Goal: Task Accomplishment & Management: Use online tool/utility

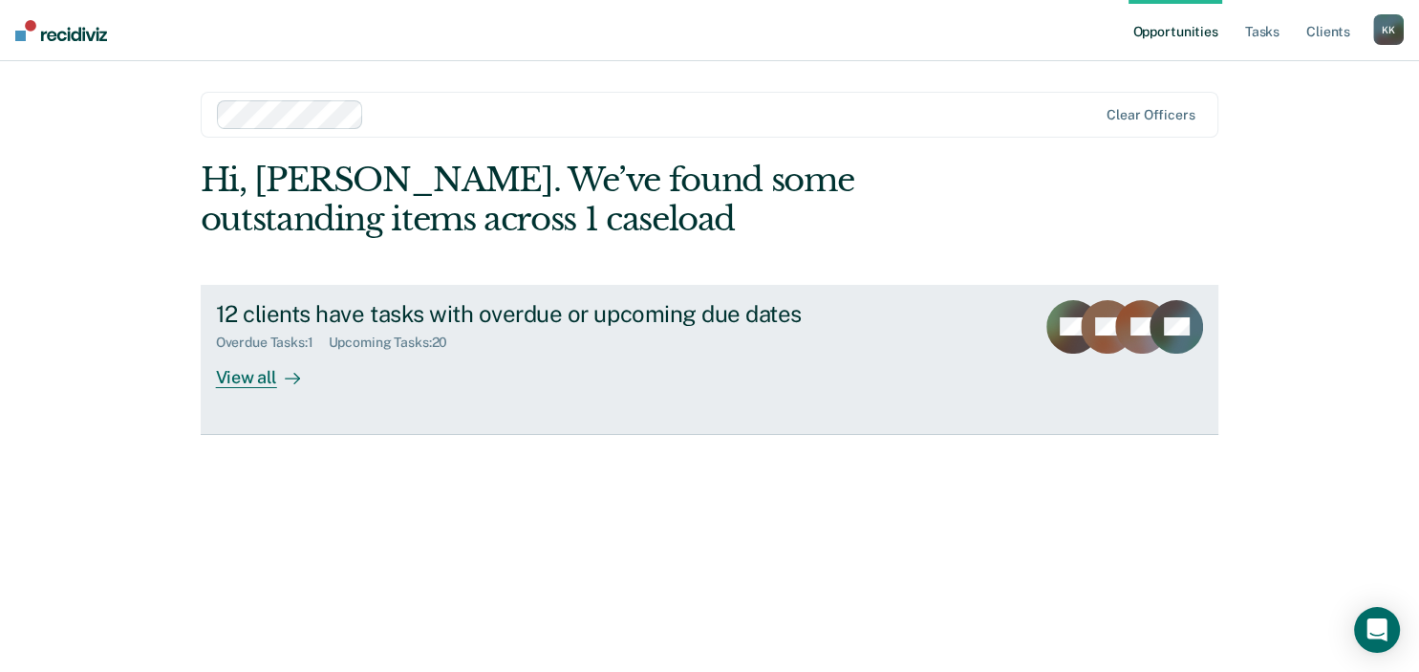
click at [690, 317] on div "12 clients have tasks with overdue or upcoming due dates" at bounding box center [551, 314] width 671 height 28
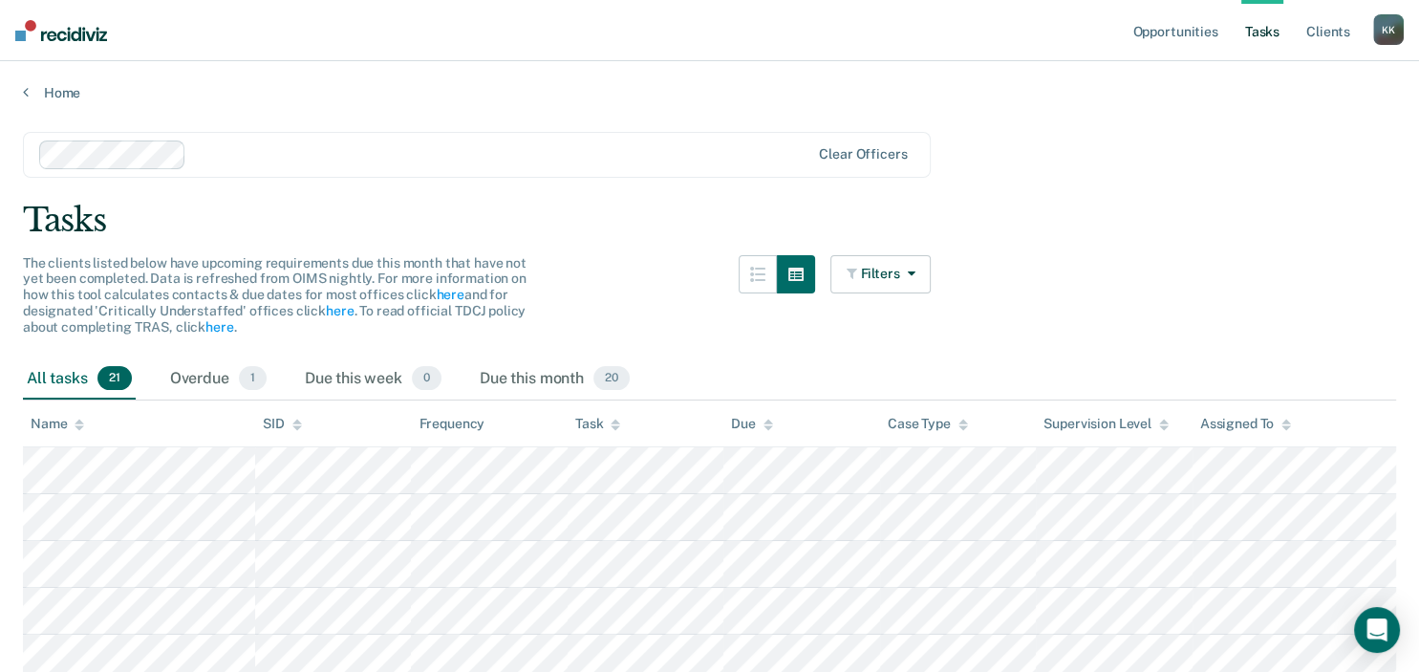
click at [598, 424] on div "Task" at bounding box center [597, 424] width 45 height 16
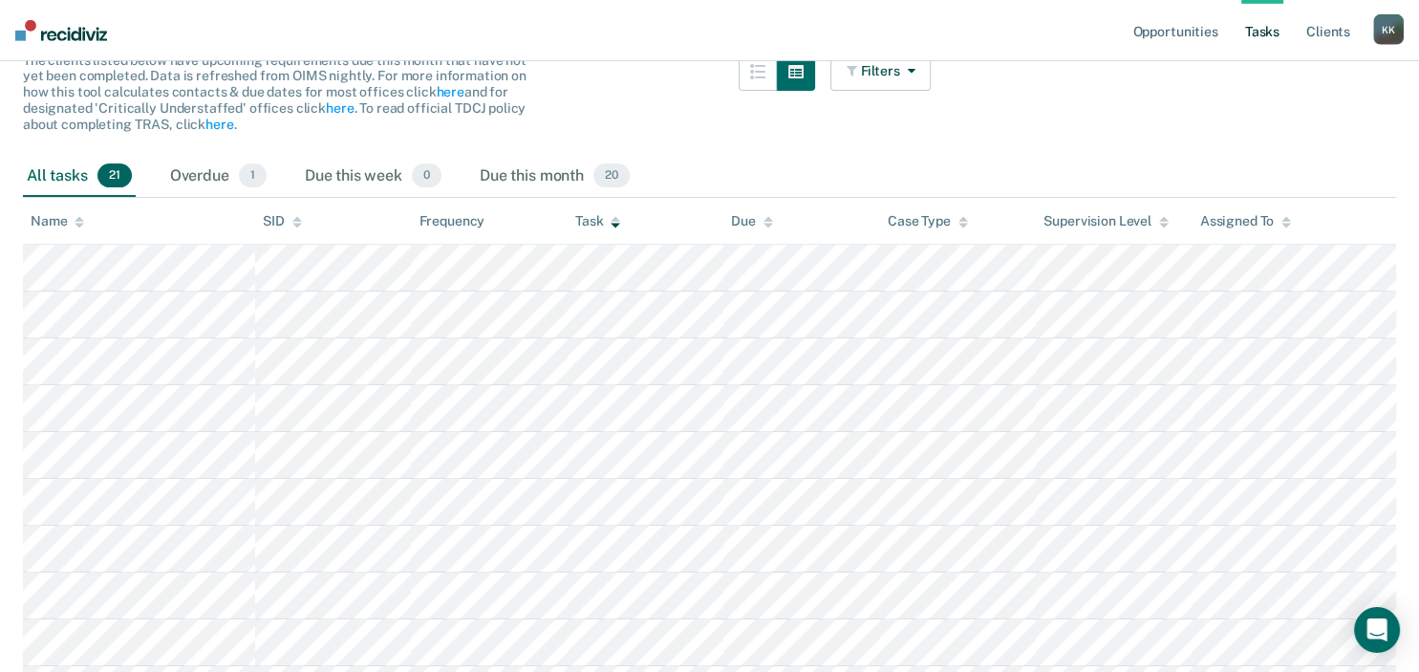
scroll to position [302, 0]
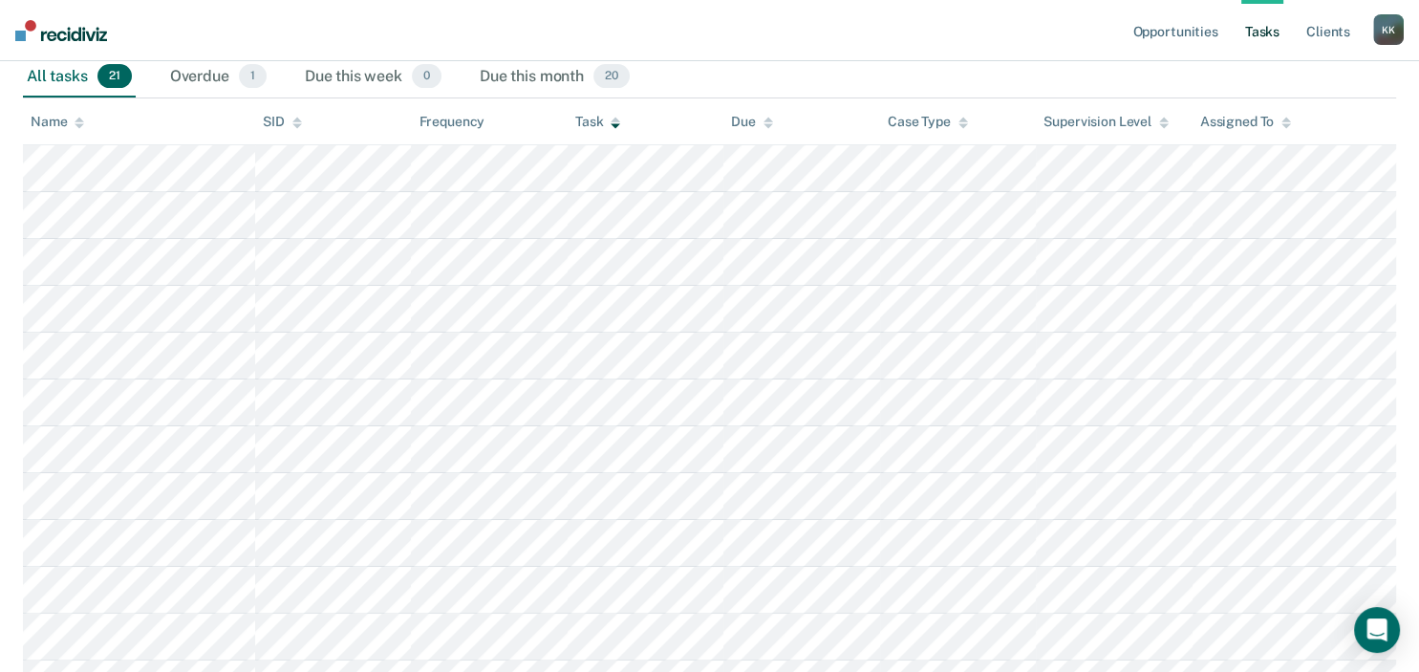
click at [44, 123] on div "Name" at bounding box center [58, 122] width 54 height 16
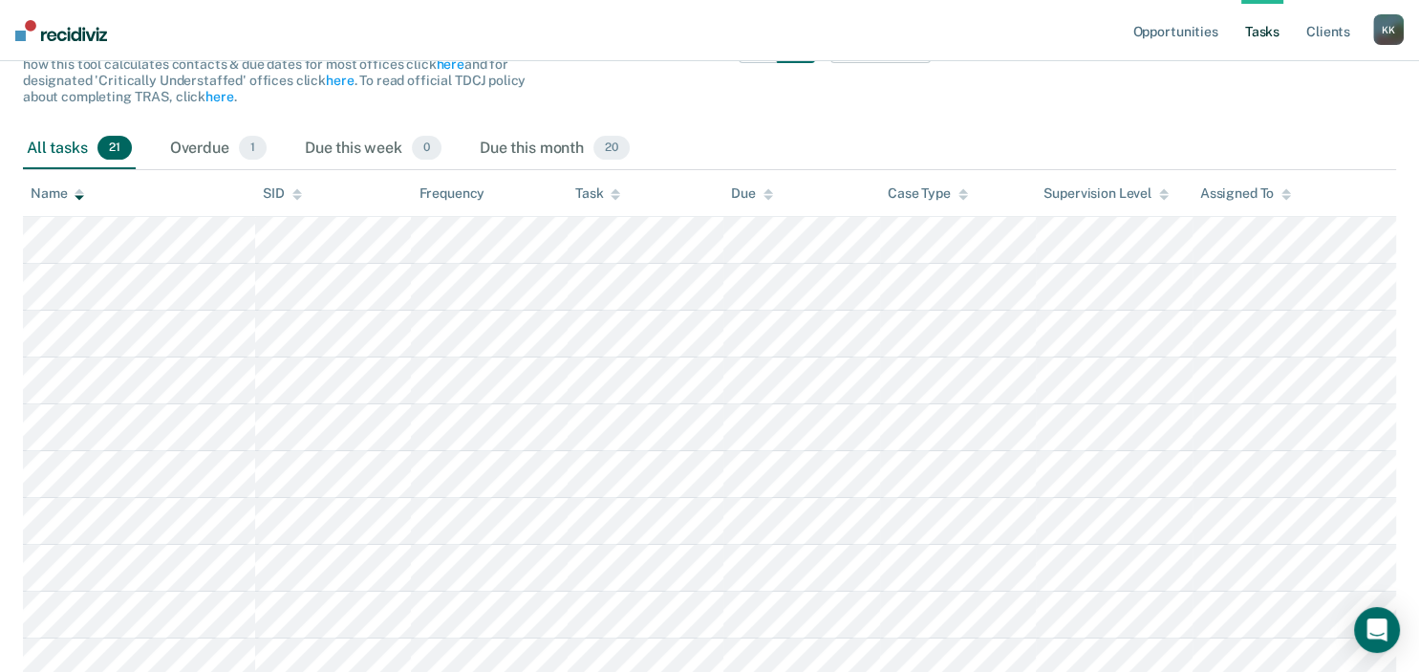
scroll to position [0, 0]
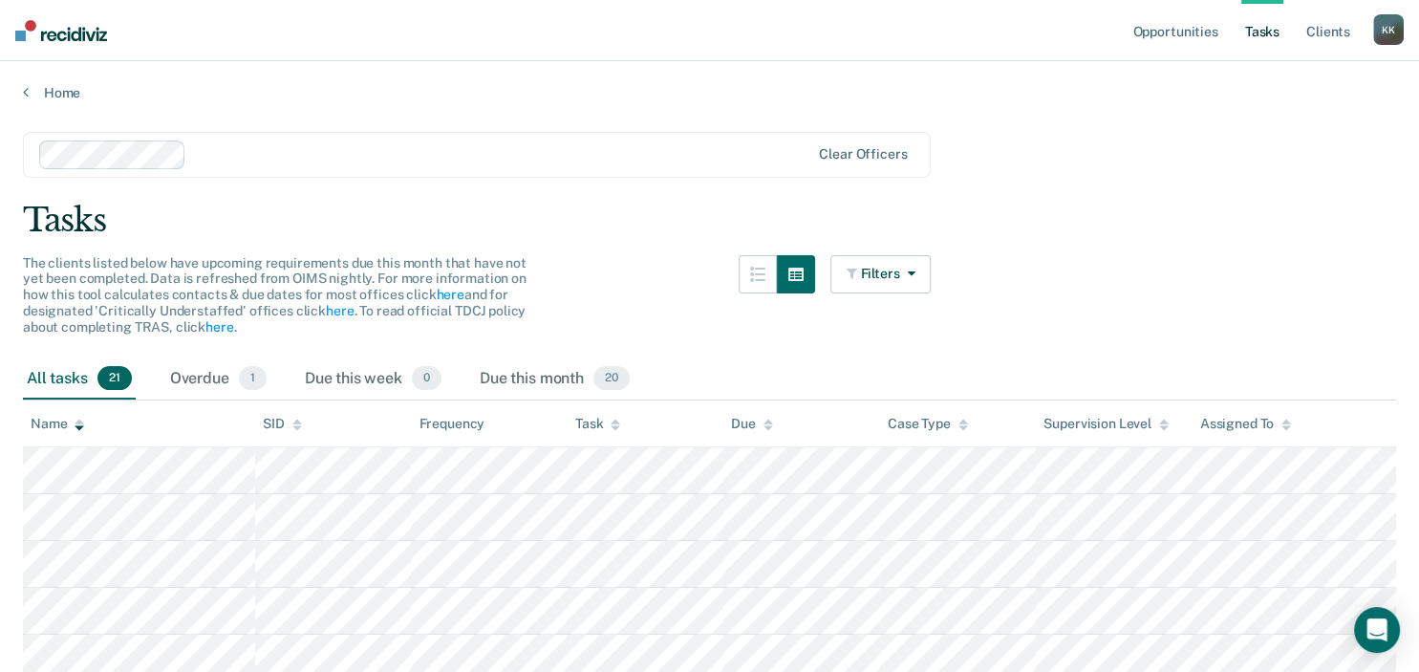
click at [55, 417] on div "Name" at bounding box center [58, 424] width 54 height 16
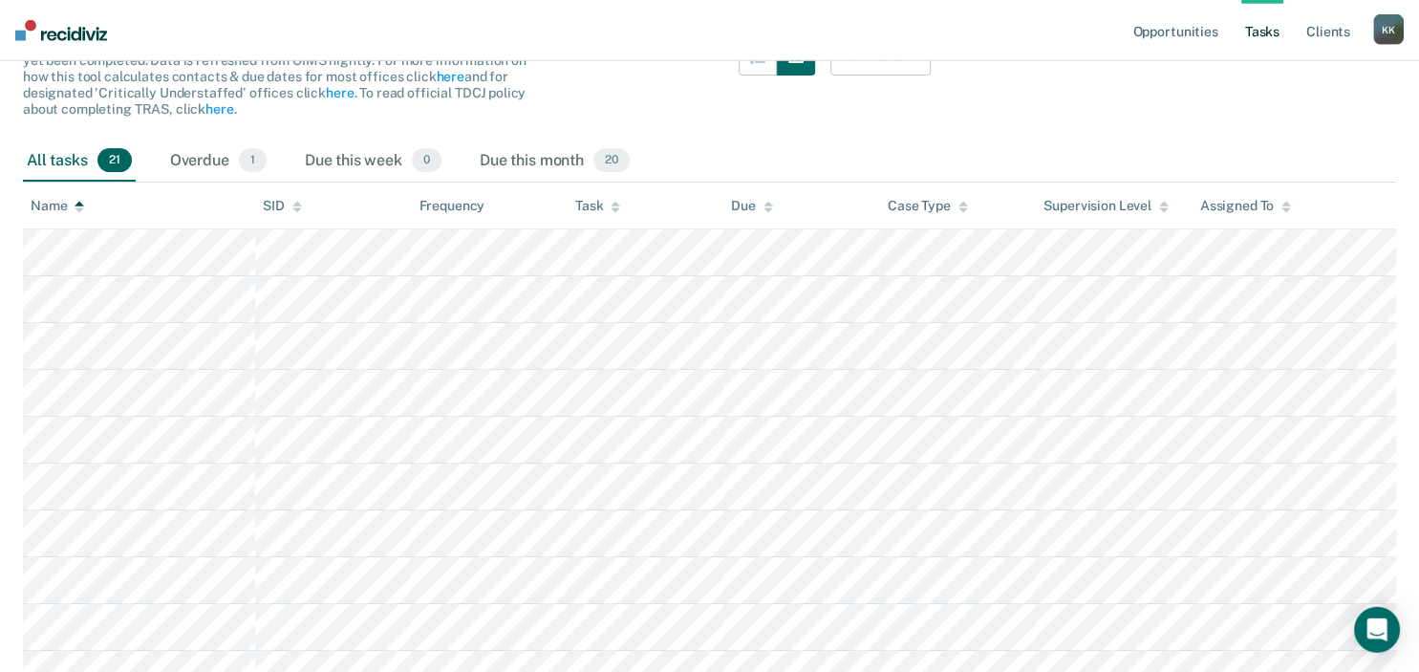
scroll to position [302, 0]
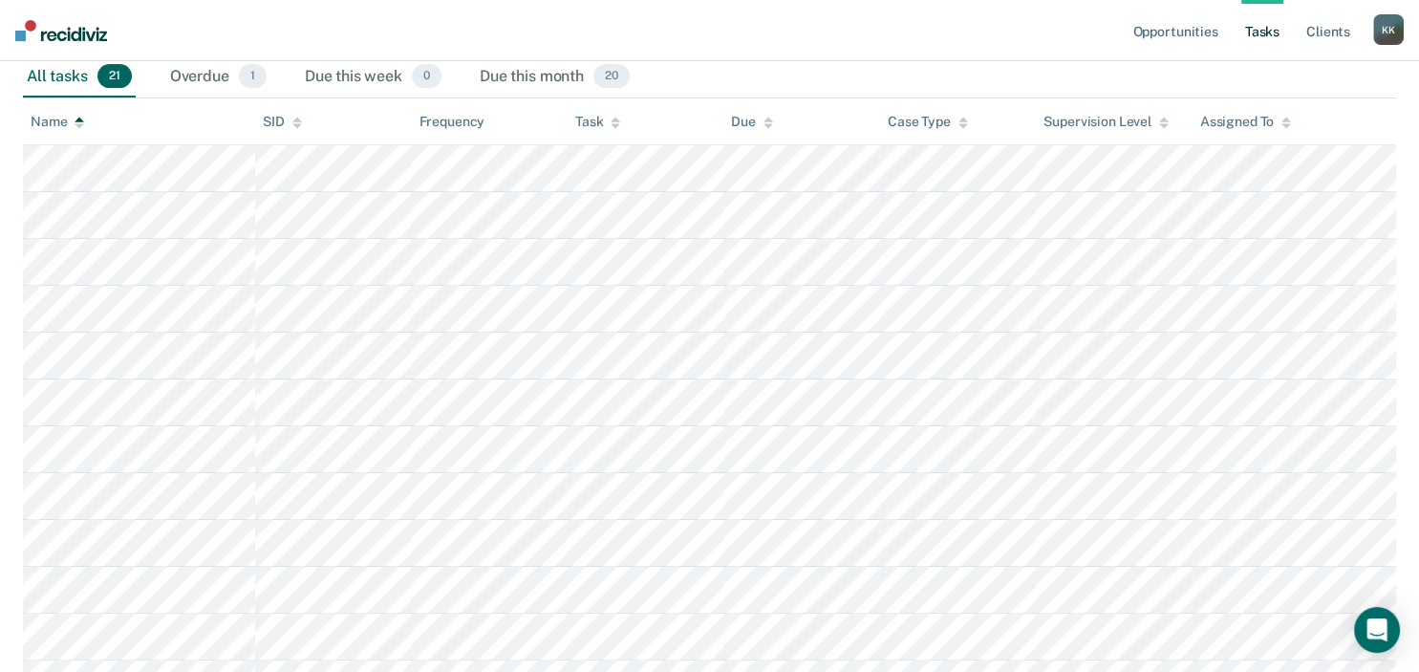
click at [39, 119] on div "Name" at bounding box center [58, 122] width 54 height 16
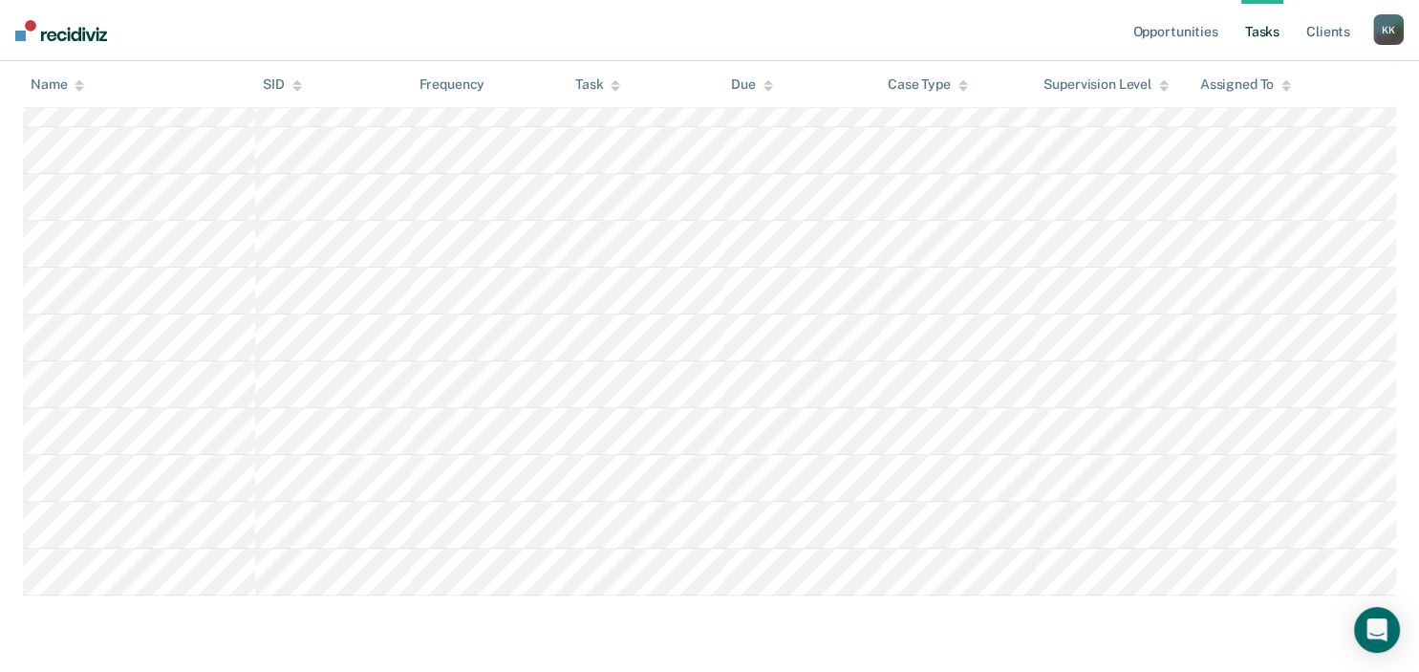
scroll to position [0, 0]
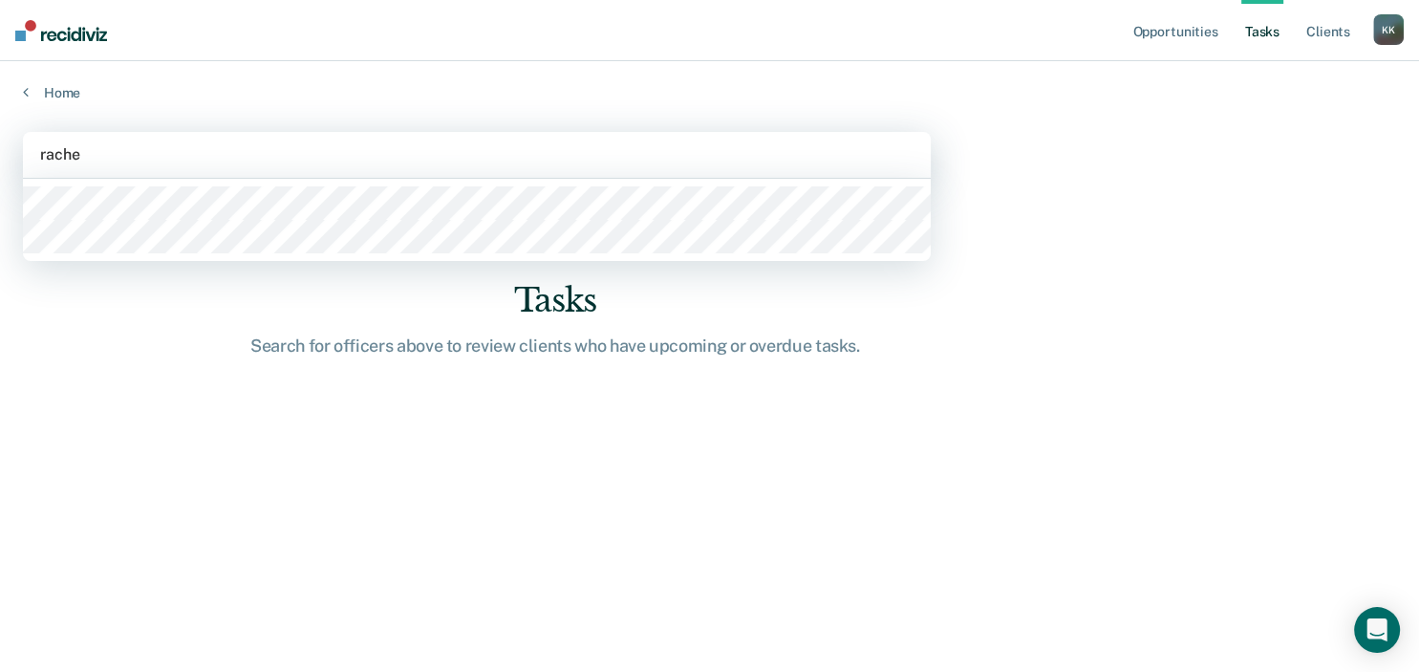
type input "[PERSON_NAME]"
click at [109, 254] on div at bounding box center [477, 220] width 908 height 82
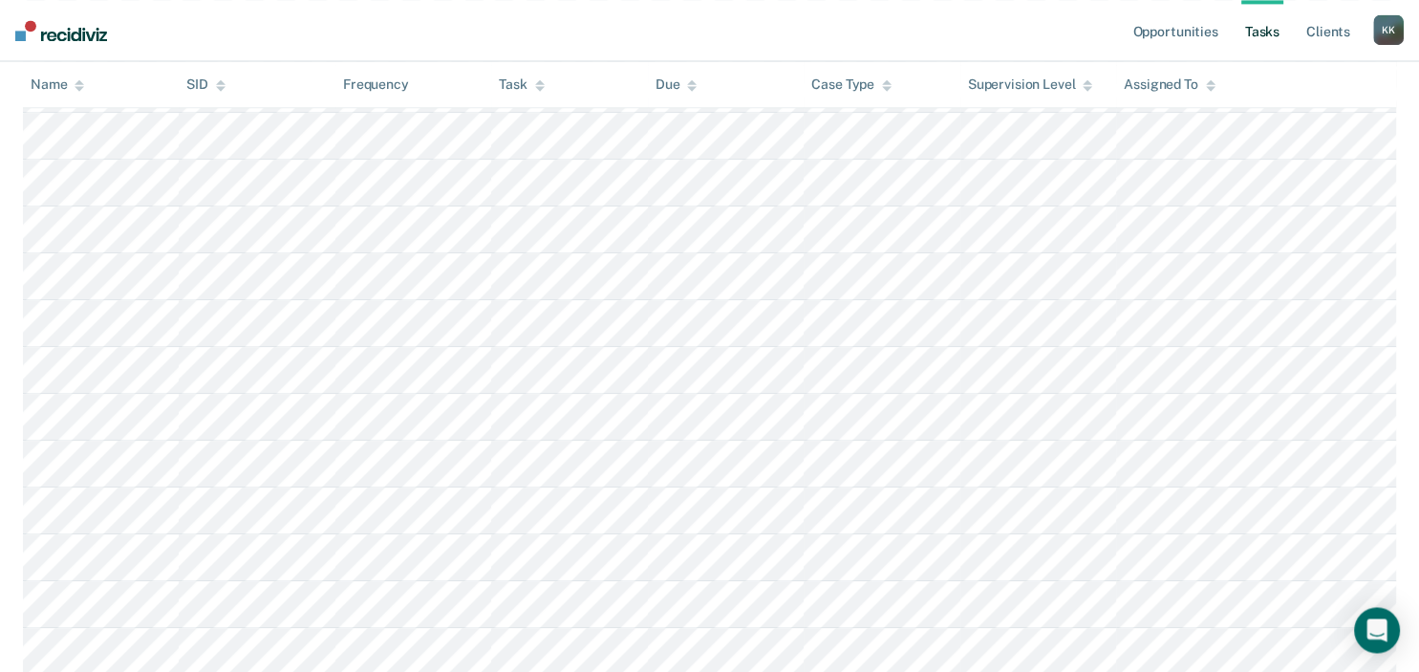
scroll to position [1514, 0]
